Goal: Information Seeking & Learning: Check status

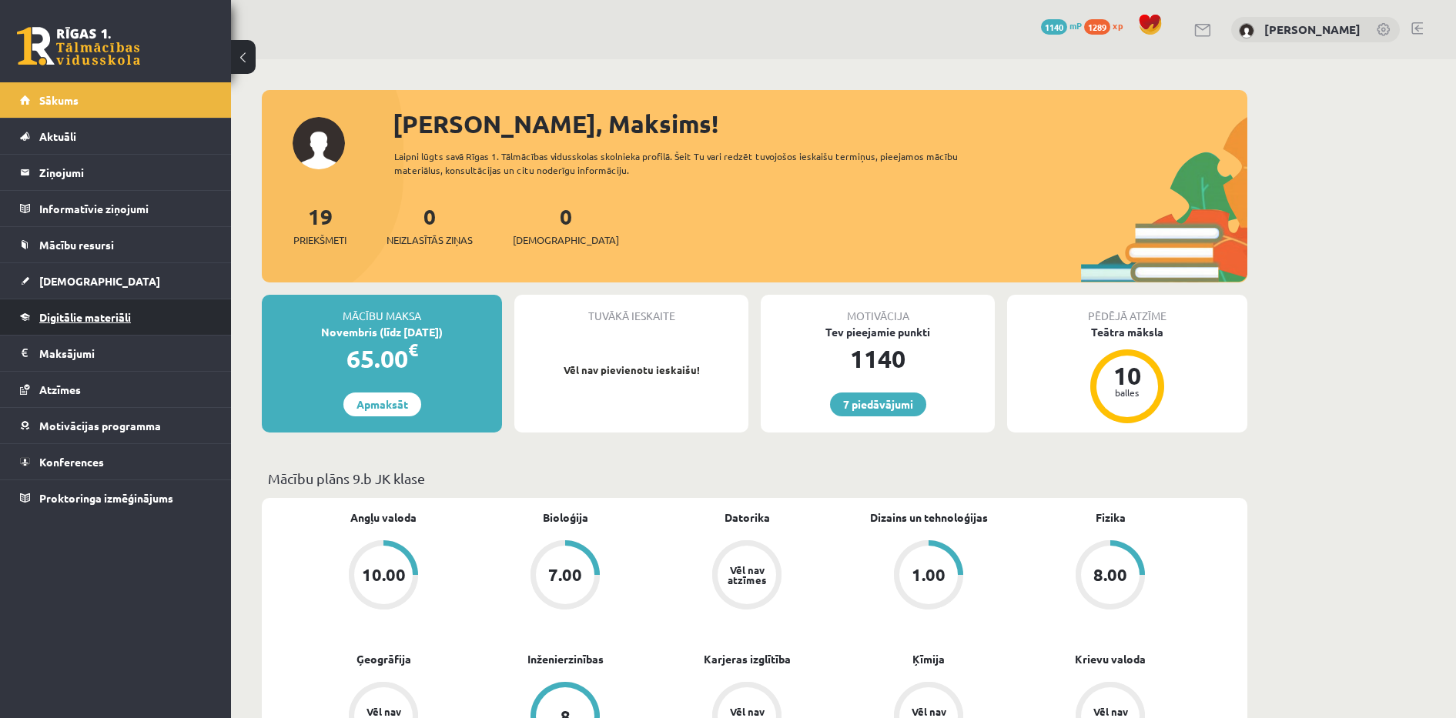
click at [89, 306] on link "Digitālie materiāli" at bounding box center [116, 317] width 192 height 35
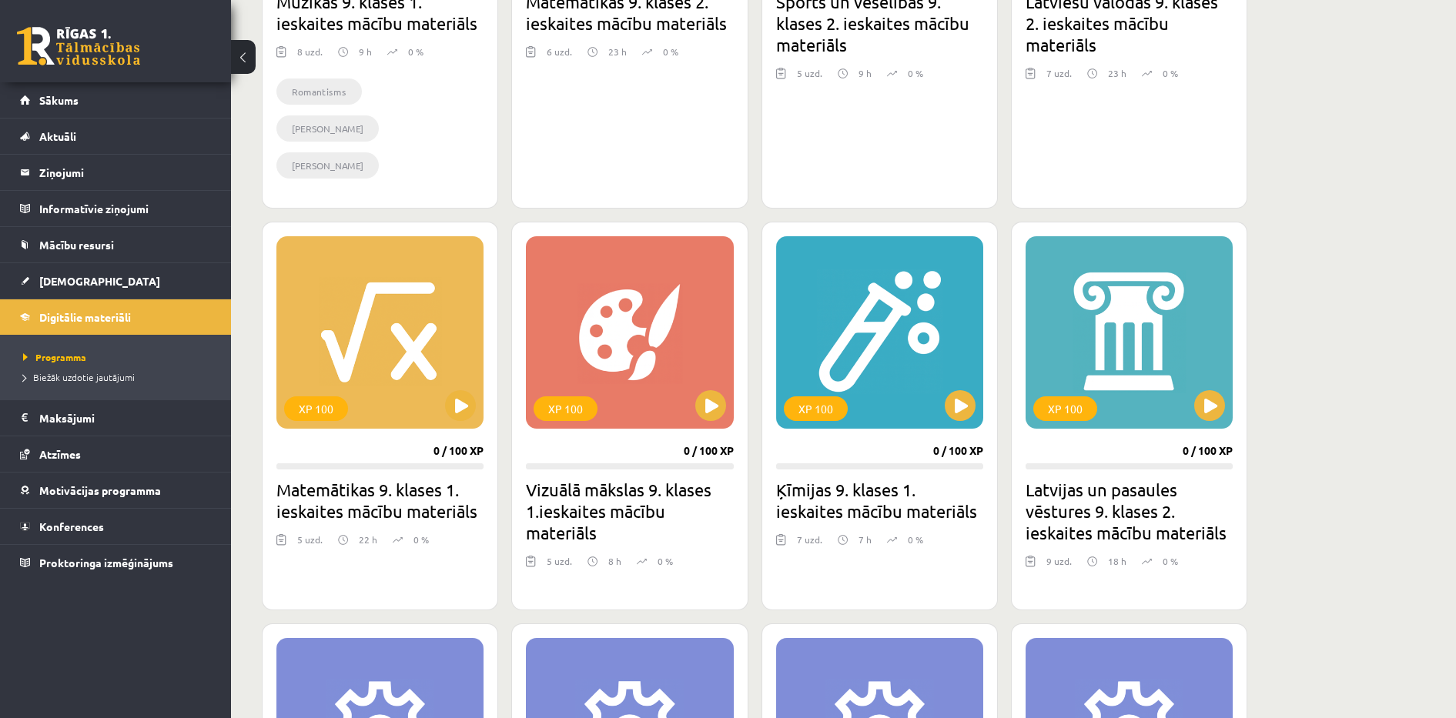
scroll to position [1270, 0]
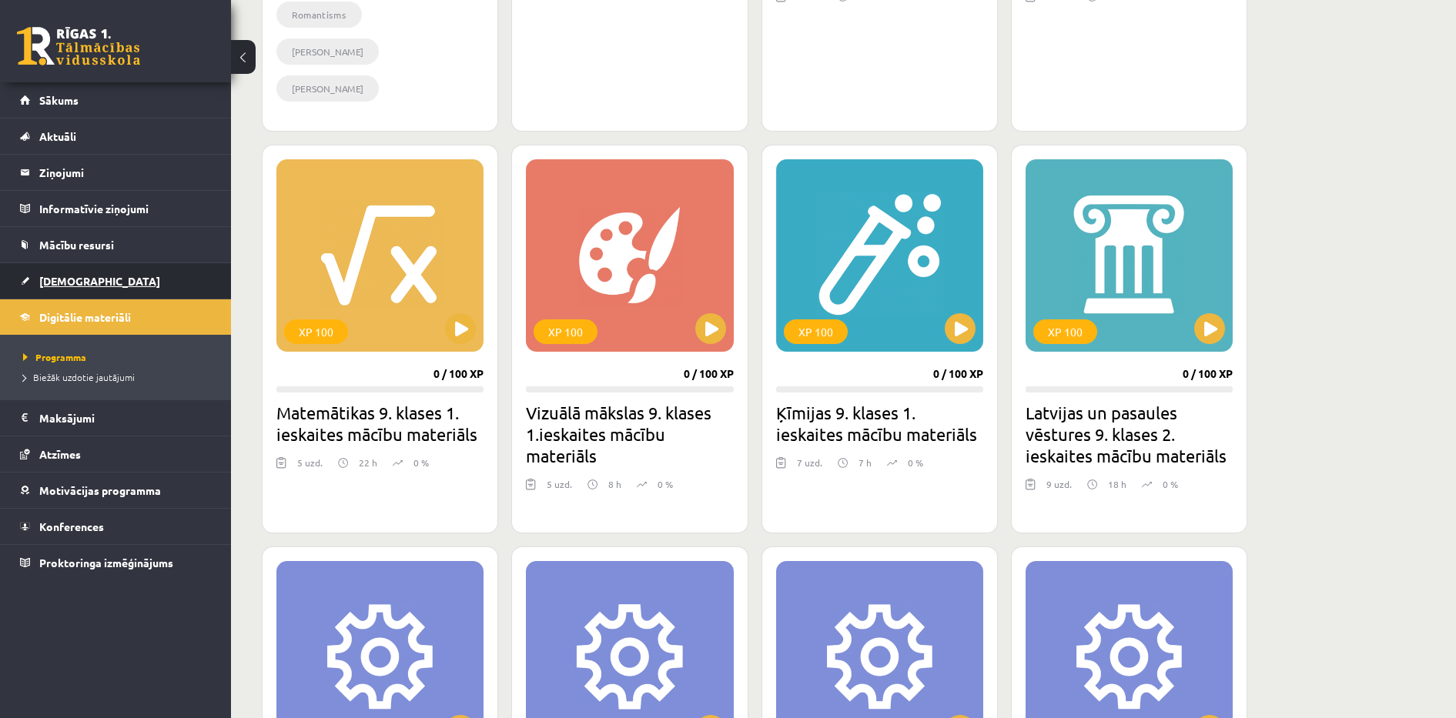
click at [84, 273] on link "[DEMOGRAPHIC_DATA]" at bounding box center [116, 280] width 192 height 35
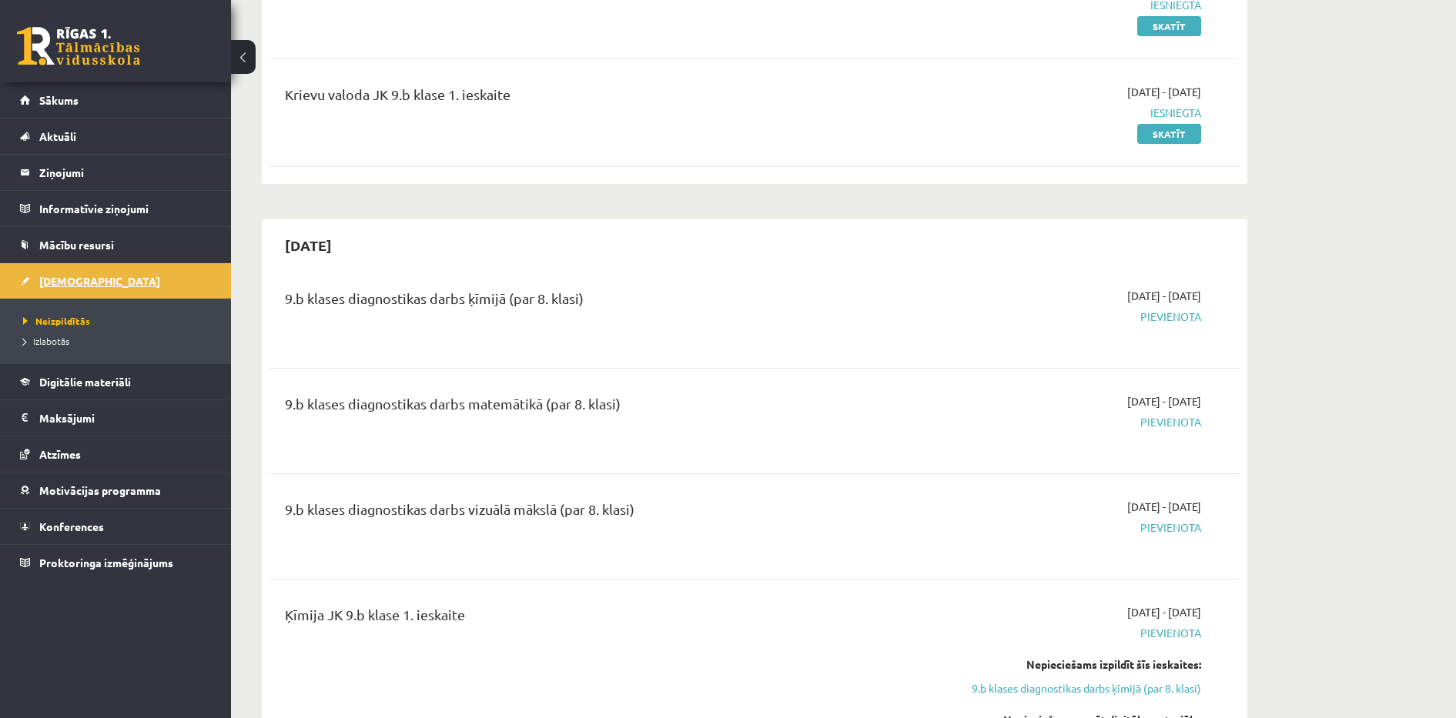
scroll to position [539, 0]
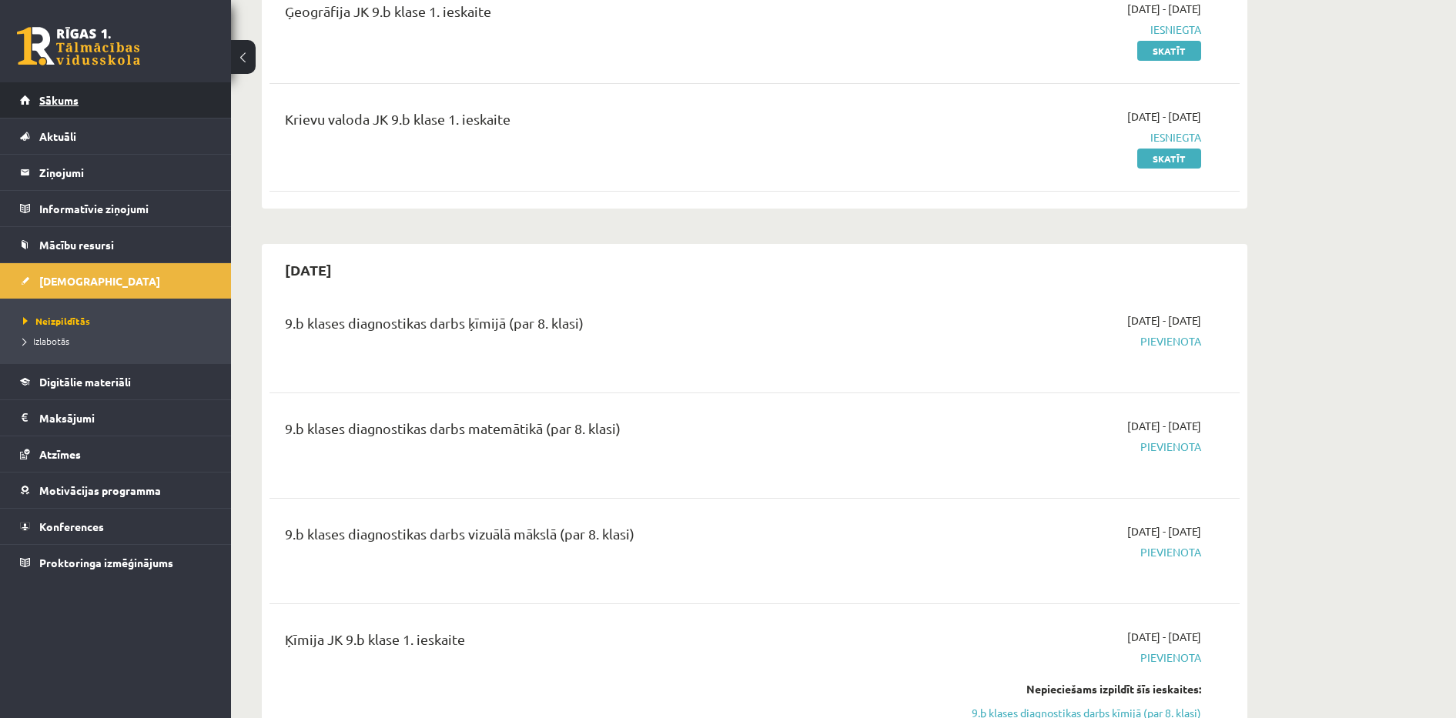
click at [95, 95] on link "Sākums" at bounding box center [116, 99] width 192 height 35
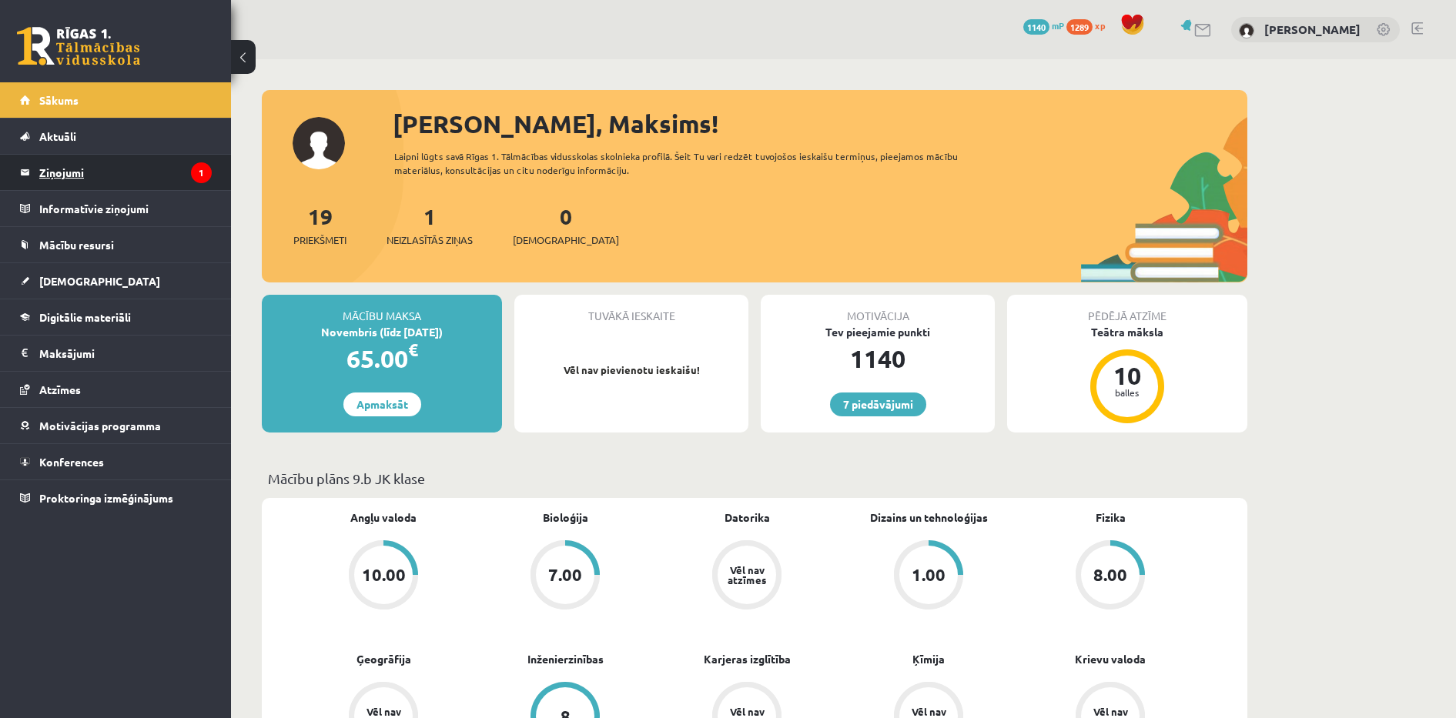
click at [95, 184] on legend "Ziņojumi 1" at bounding box center [125, 172] width 172 height 35
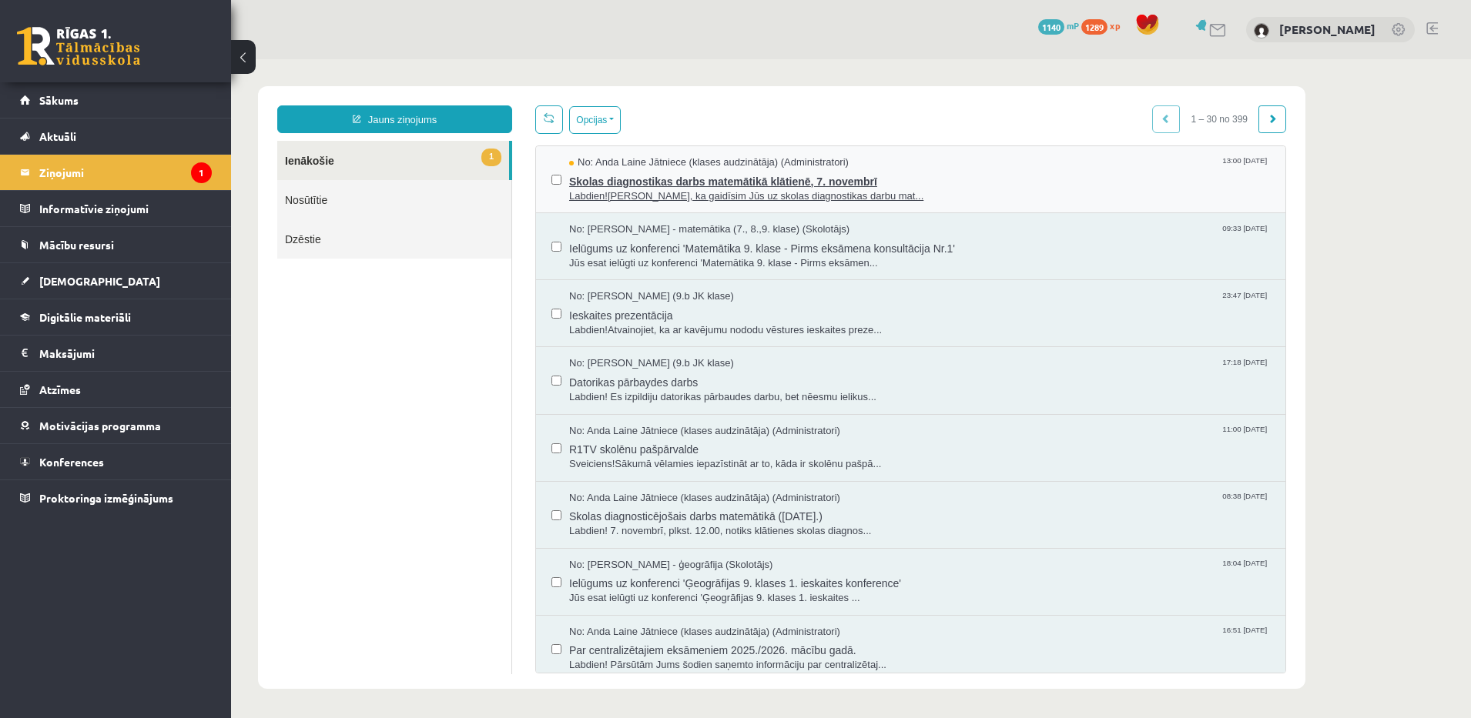
click at [762, 162] on span "No: Anda Laine Jātniece (klases audzinātāja) (Administratori)" at bounding box center [708, 163] width 279 height 15
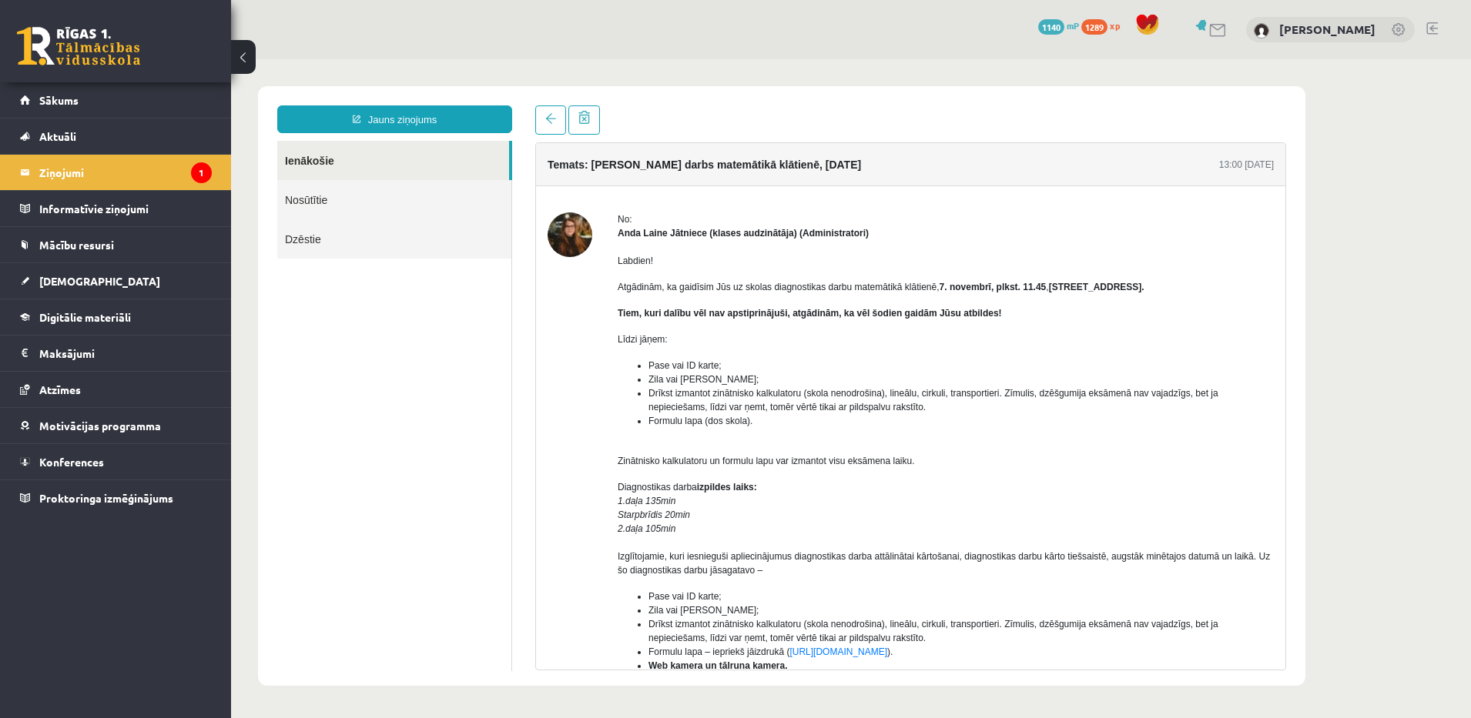
click at [1213, 249] on div "Labdien! Atgādinām, ka gaidīsim Jūs uz skolas diagnostikas darbu matemātikā klā…" at bounding box center [946, 515] width 656 height 551
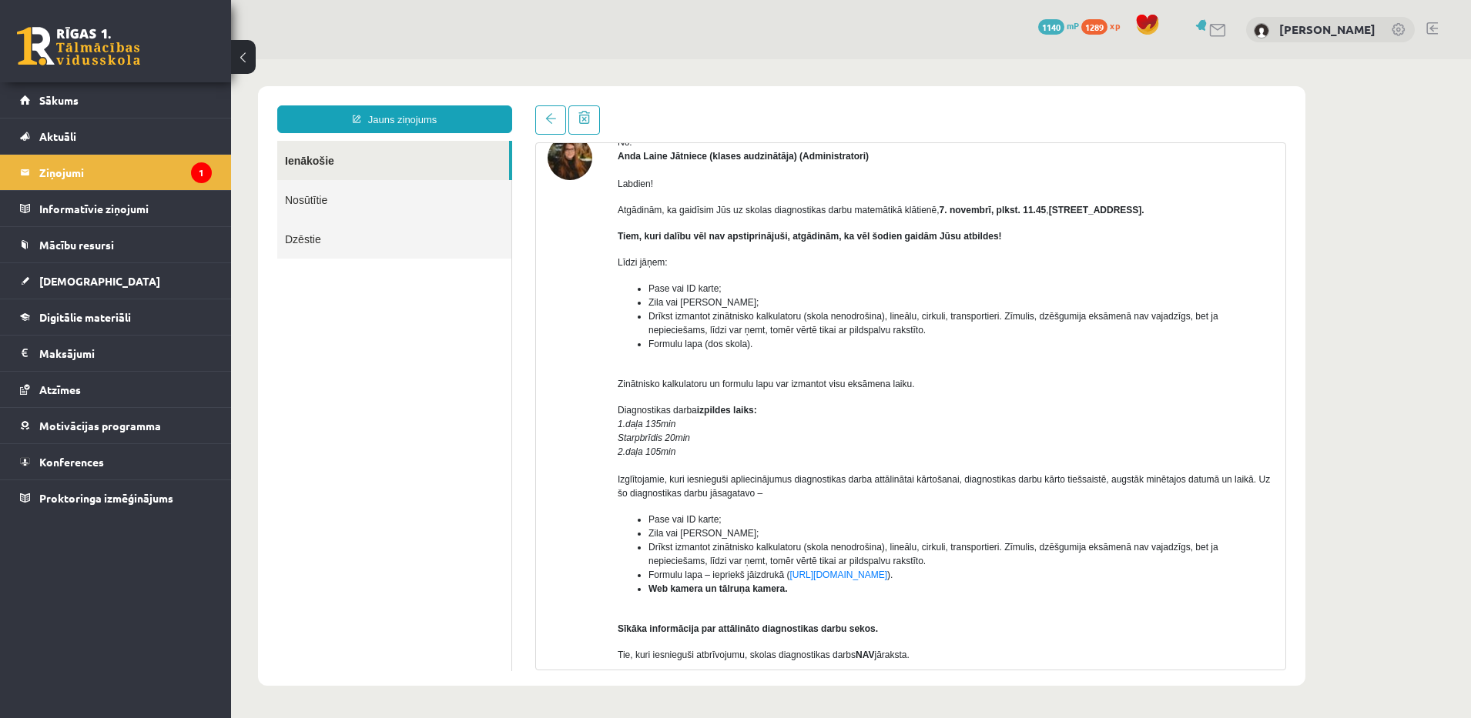
scroll to position [187, 0]
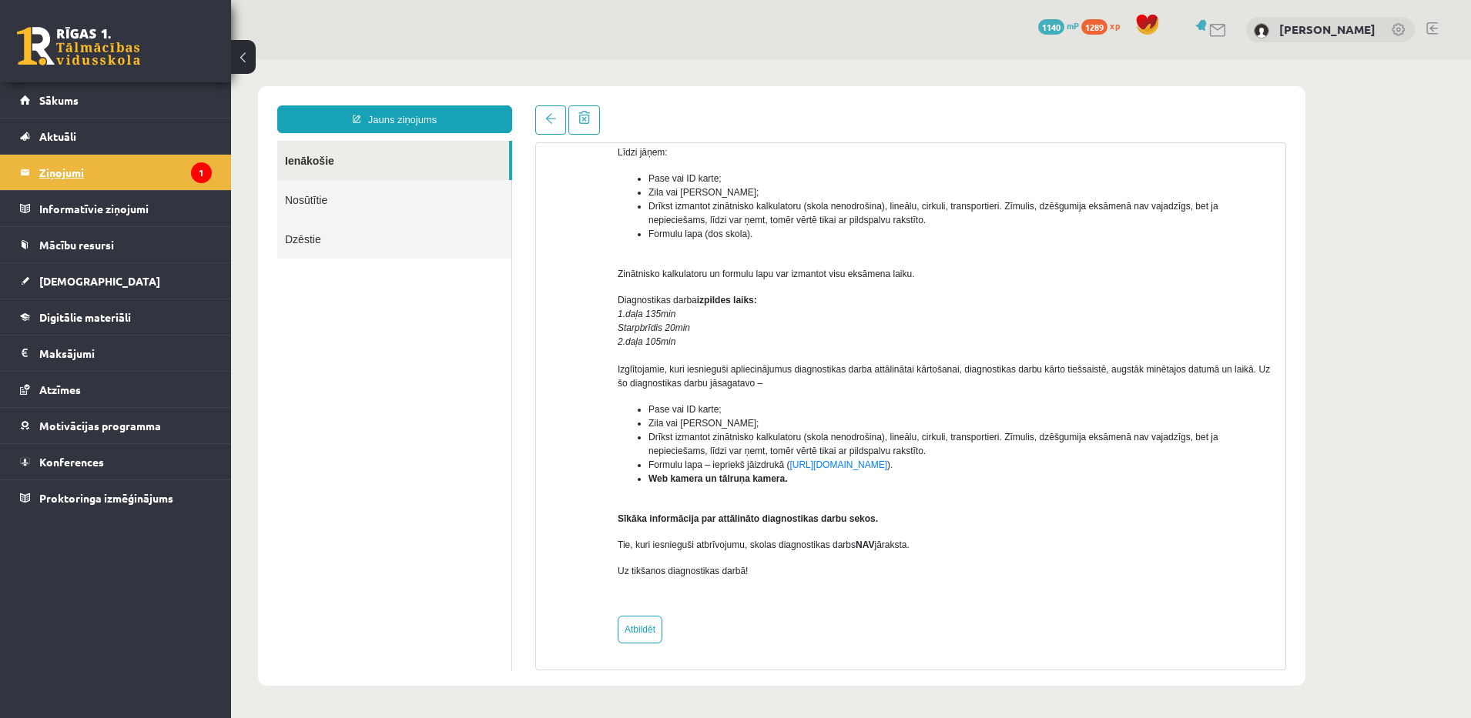
click at [92, 187] on legend "Ziņojumi 1" at bounding box center [125, 172] width 172 height 35
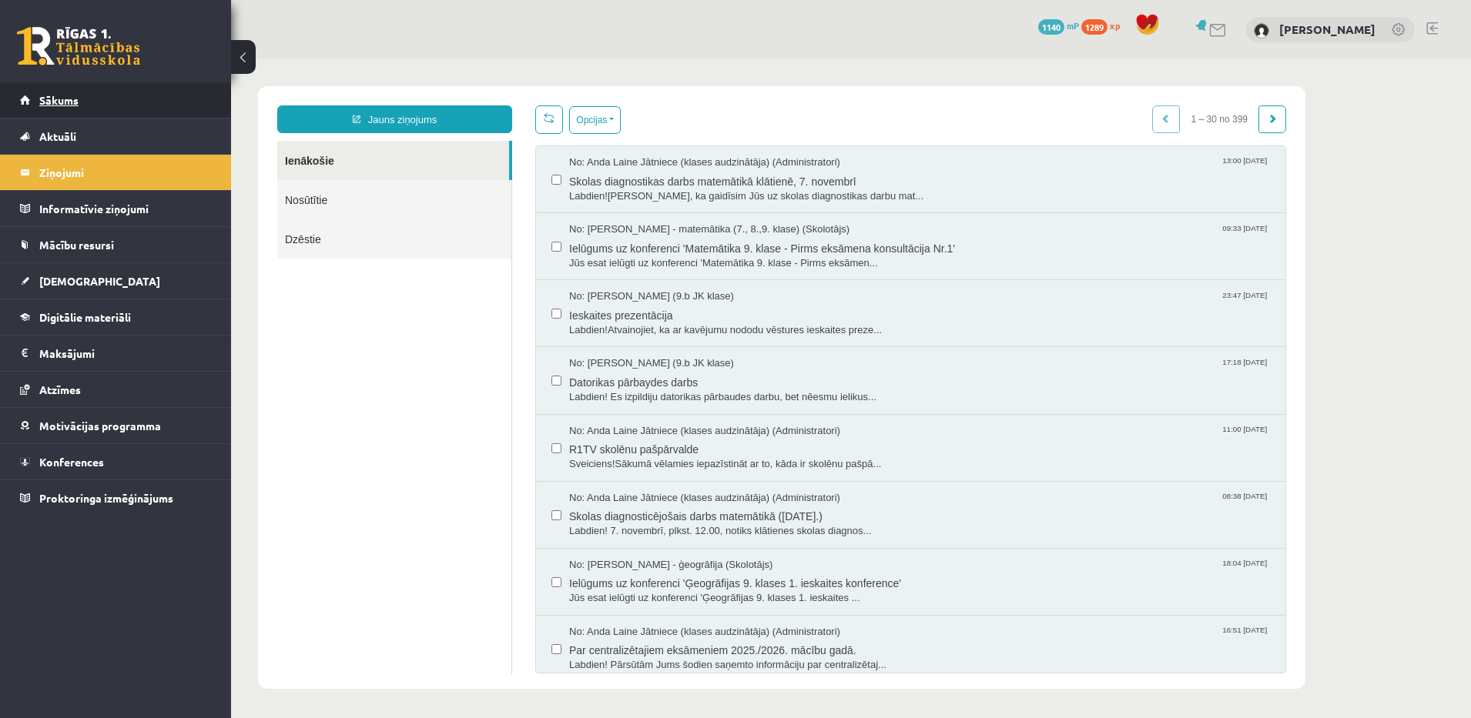
scroll to position [0, 0]
click at [46, 106] on link "Sākums" at bounding box center [116, 99] width 192 height 35
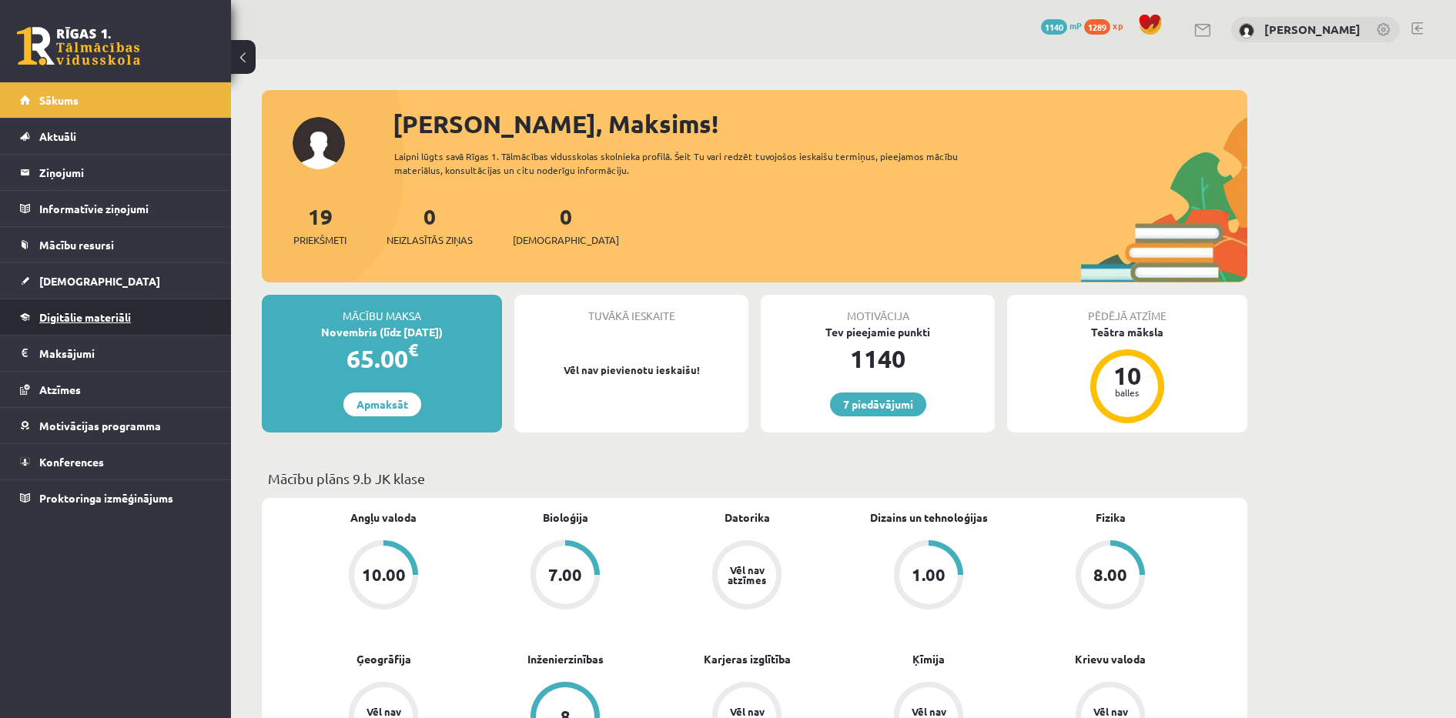
click at [108, 308] on link "Digitālie materiāli" at bounding box center [116, 317] width 192 height 35
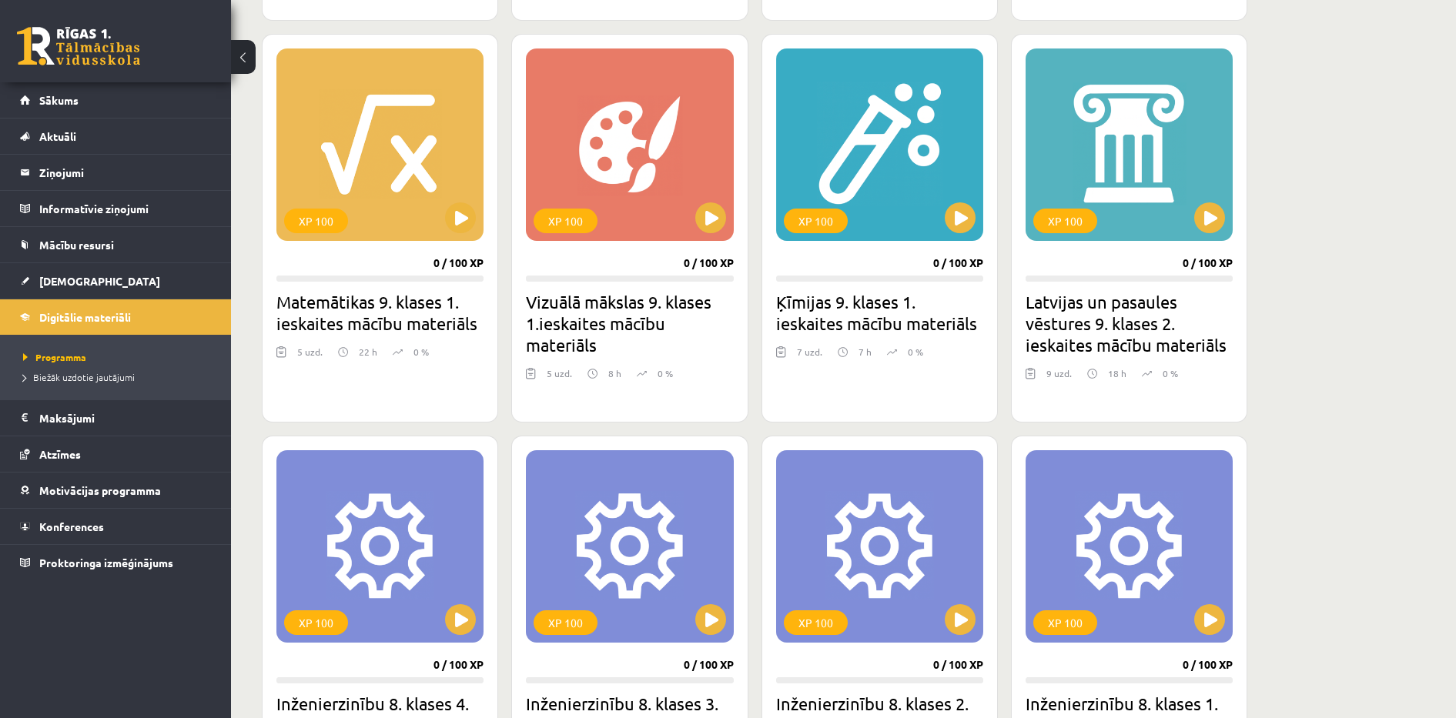
scroll to position [1411, 0]
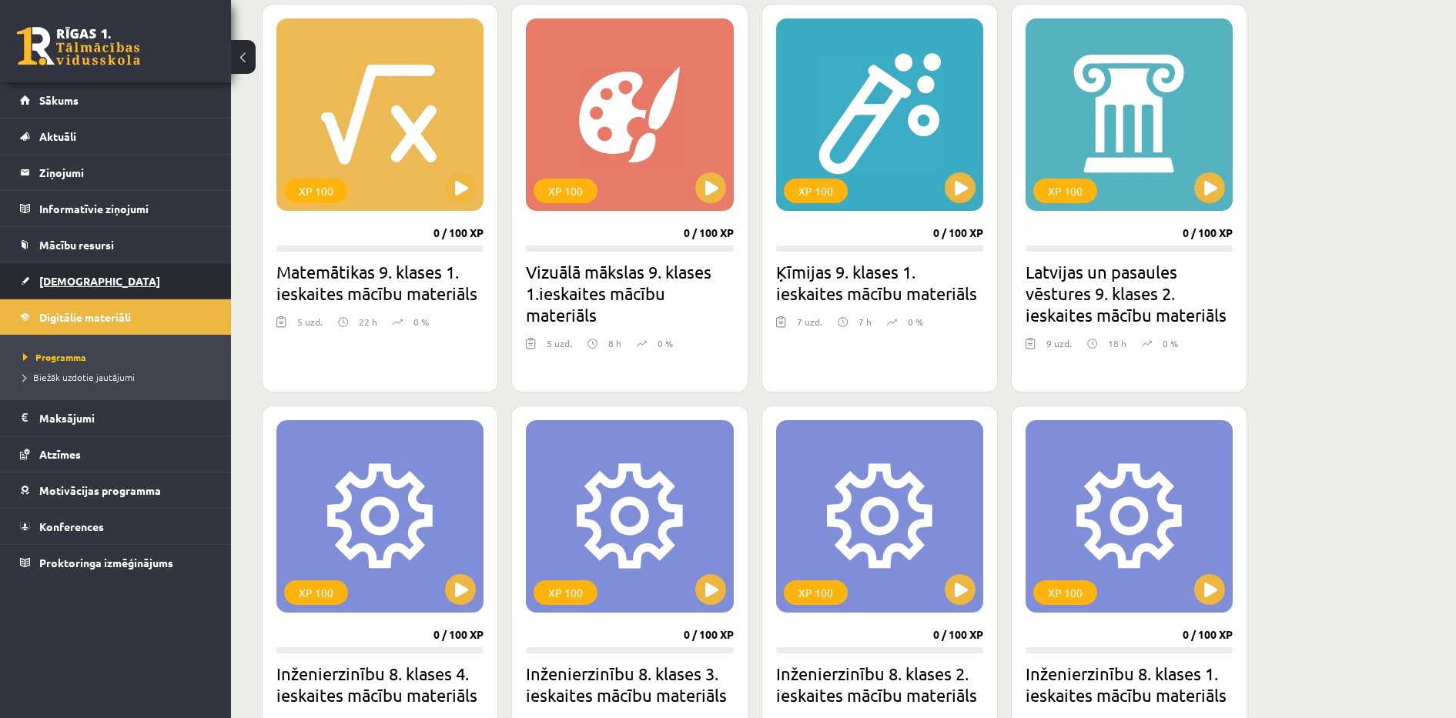
click at [82, 290] on link "[DEMOGRAPHIC_DATA]" at bounding box center [116, 280] width 192 height 35
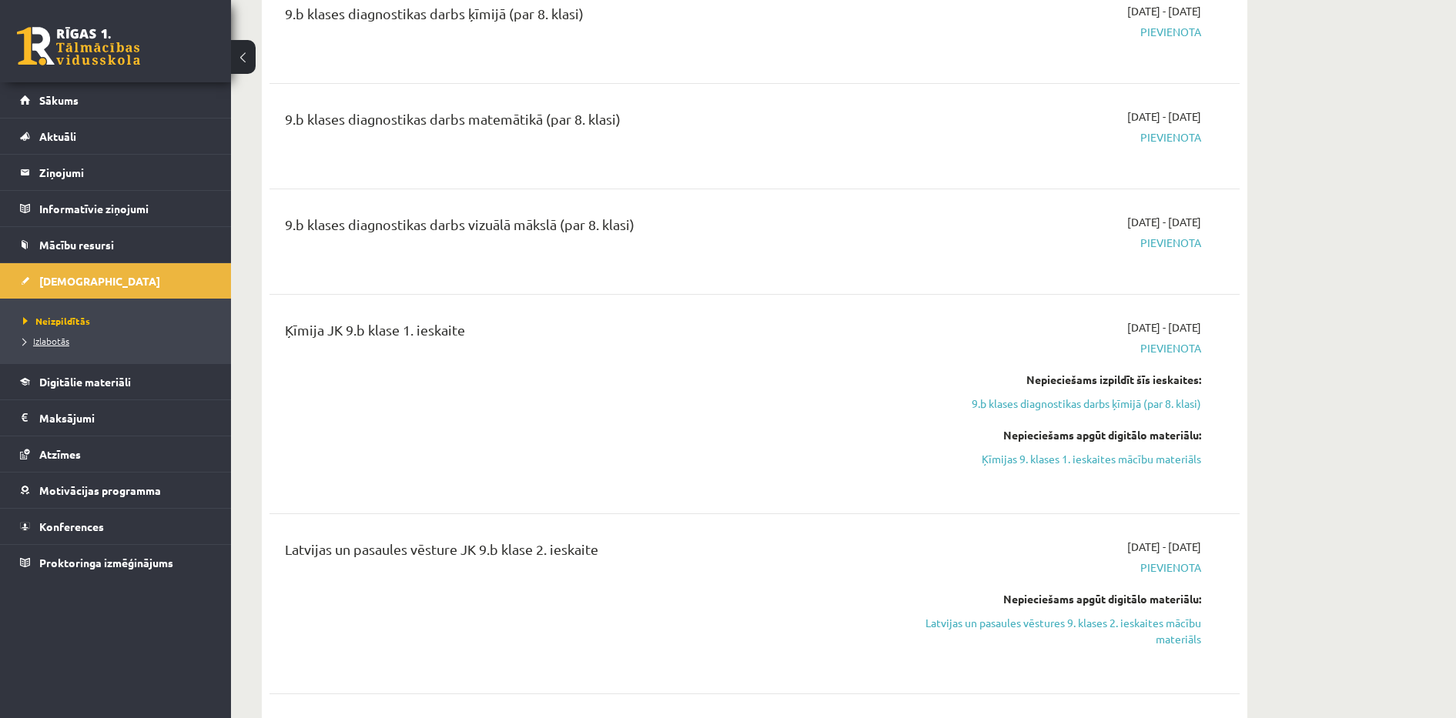
scroll to position [847, 0]
click at [56, 336] on span "Izlabotās" at bounding box center [46, 341] width 46 height 12
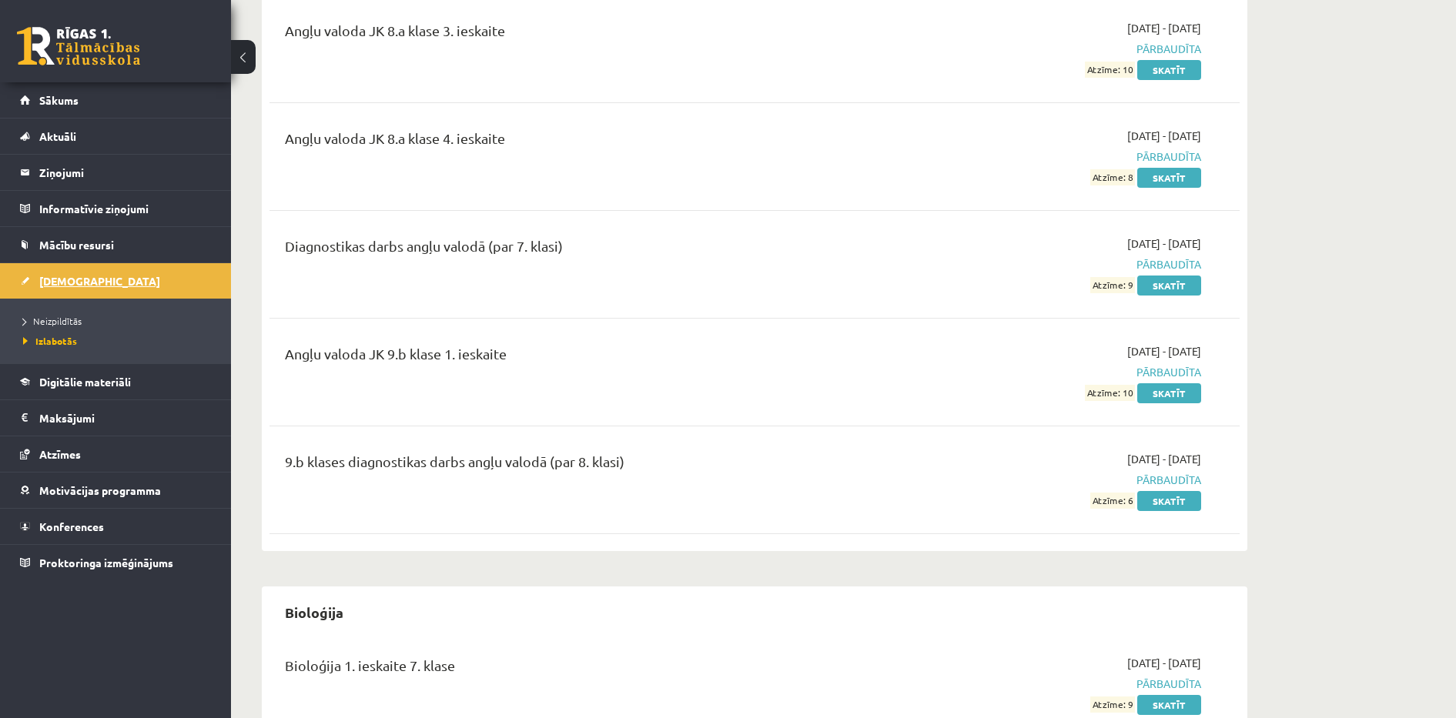
click at [60, 278] on span "[DEMOGRAPHIC_DATA]" at bounding box center [99, 281] width 121 height 14
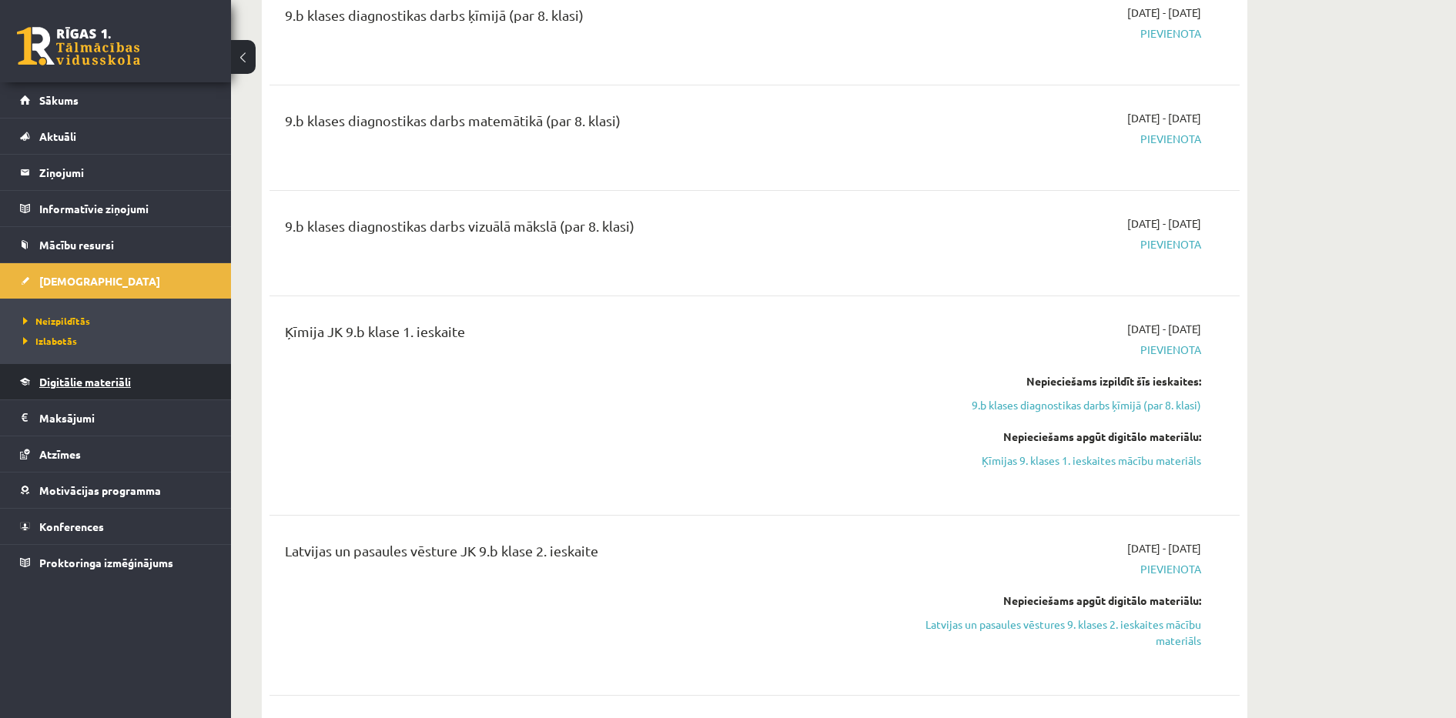
click at [121, 370] on link "Digitālie materiāli" at bounding box center [116, 381] width 192 height 35
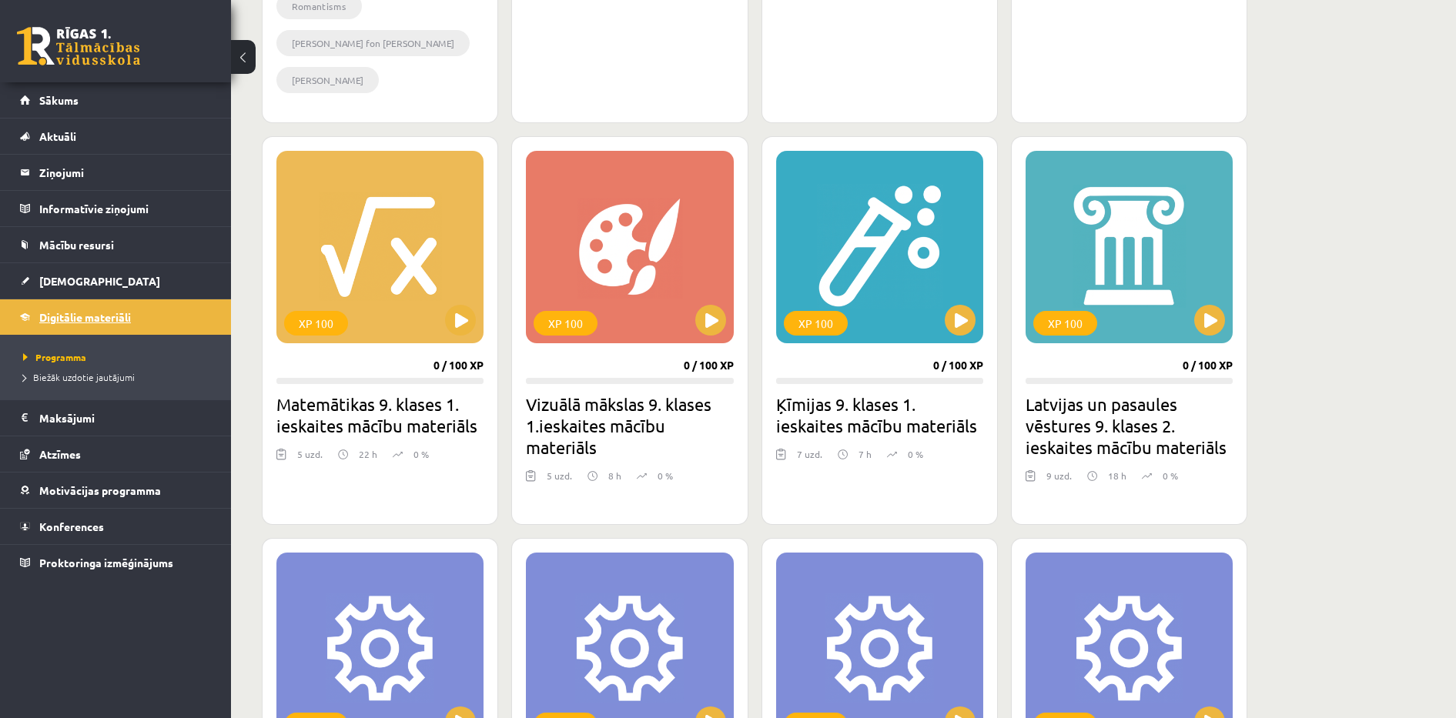
scroll to position [1309, 0]
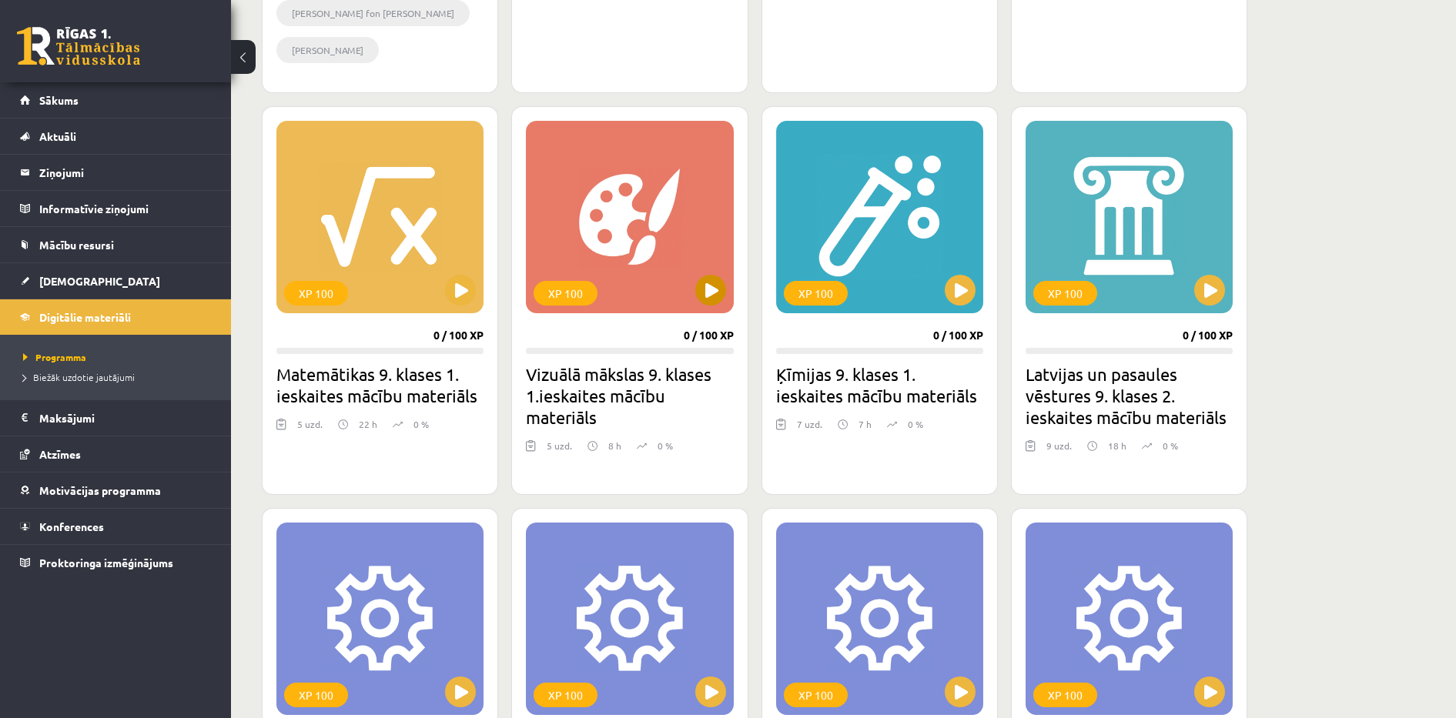
click at [679, 284] on div "XP 100" at bounding box center [629, 217] width 207 height 192
